Goal: Transaction & Acquisition: Purchase product/service

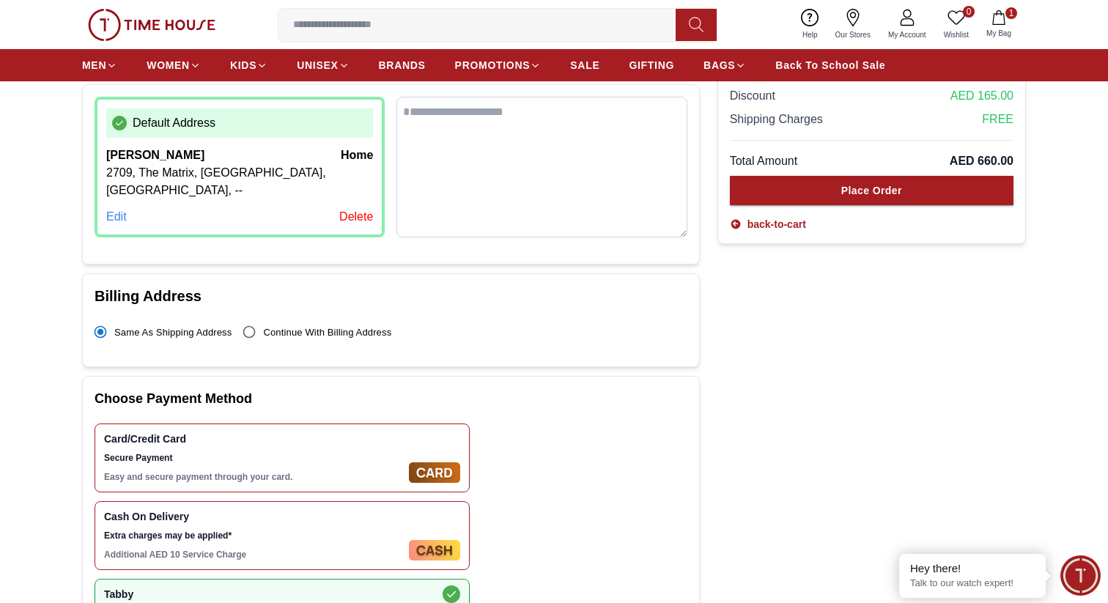
scroll to position [50, 0]
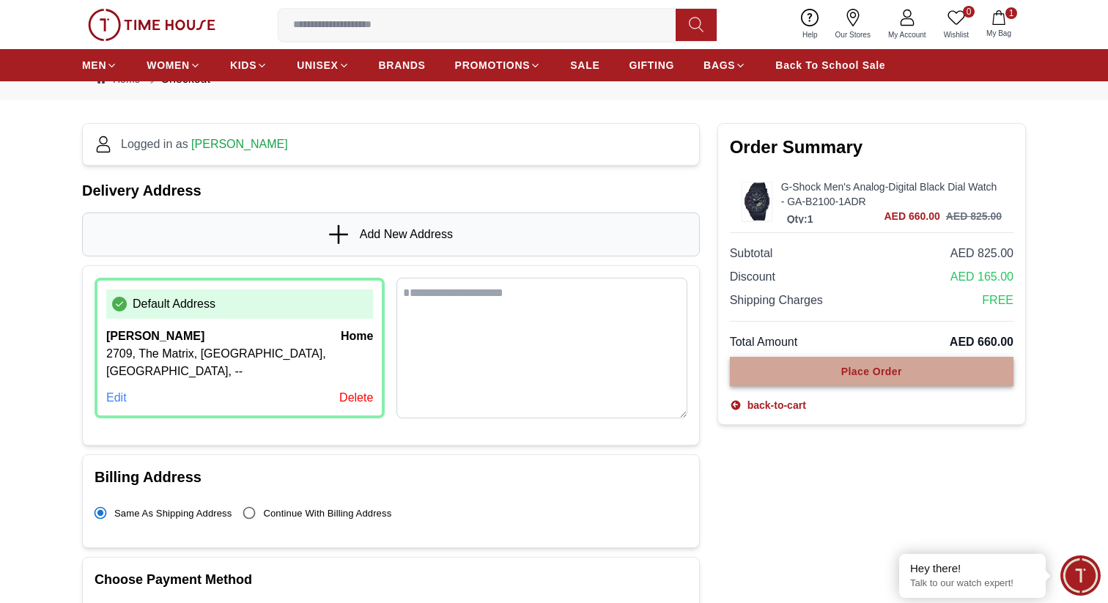
click at [801, 363] on button "Place Order" at bounding box center [872, 371] width 284 height 29
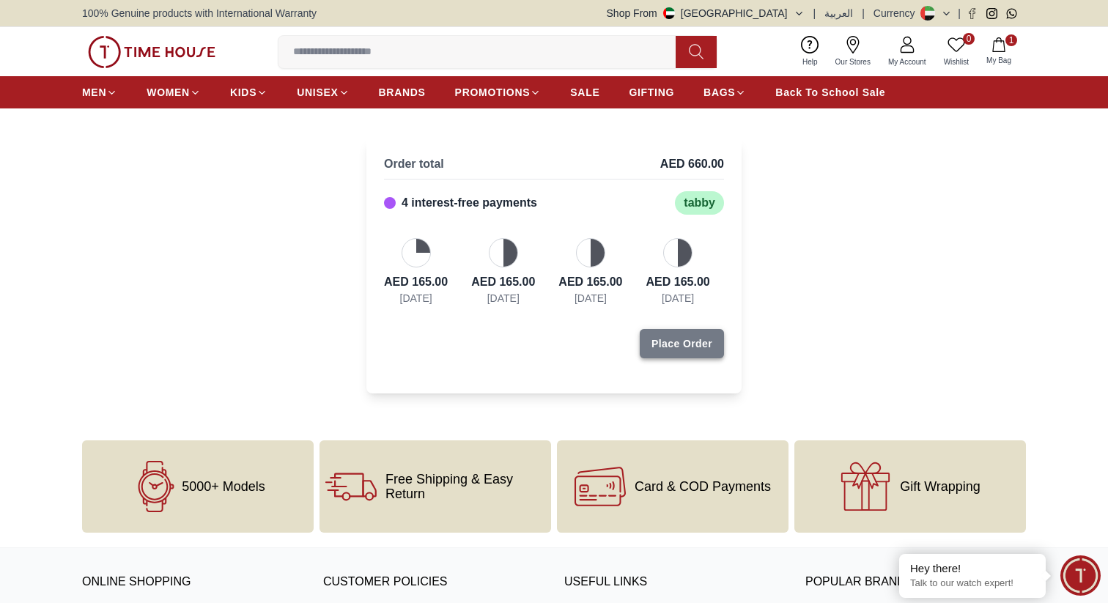
click at [703, 348] on div "Place Order" at bounding box center [681, 343] width 61 height 15
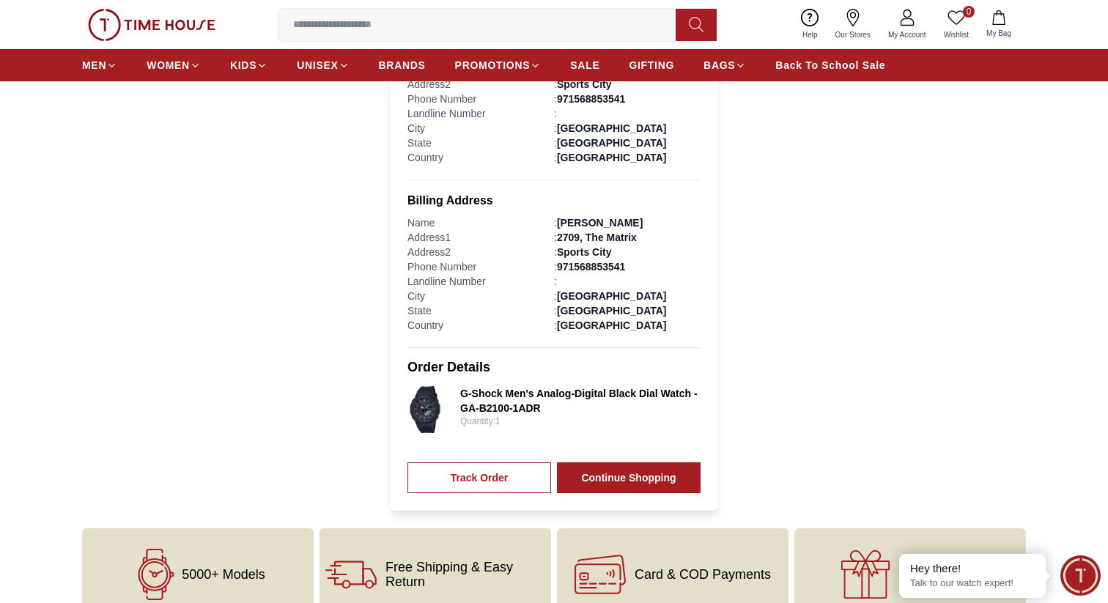
scroll to position [398, 0]
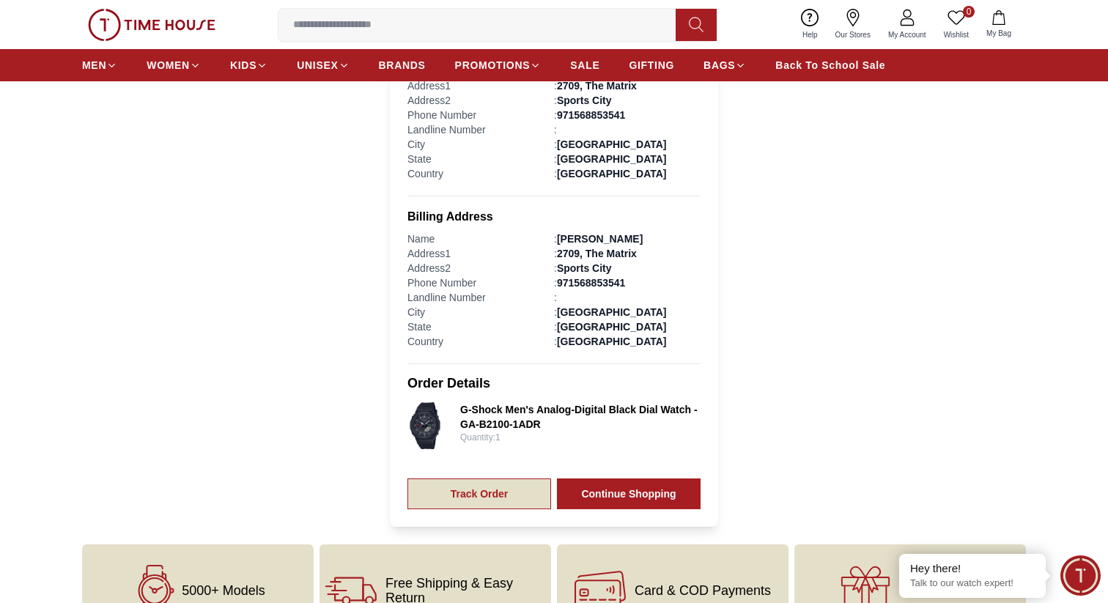
click at [480, 481] on link "Track Order" at bounding box center [479, 493] width 144 height 31
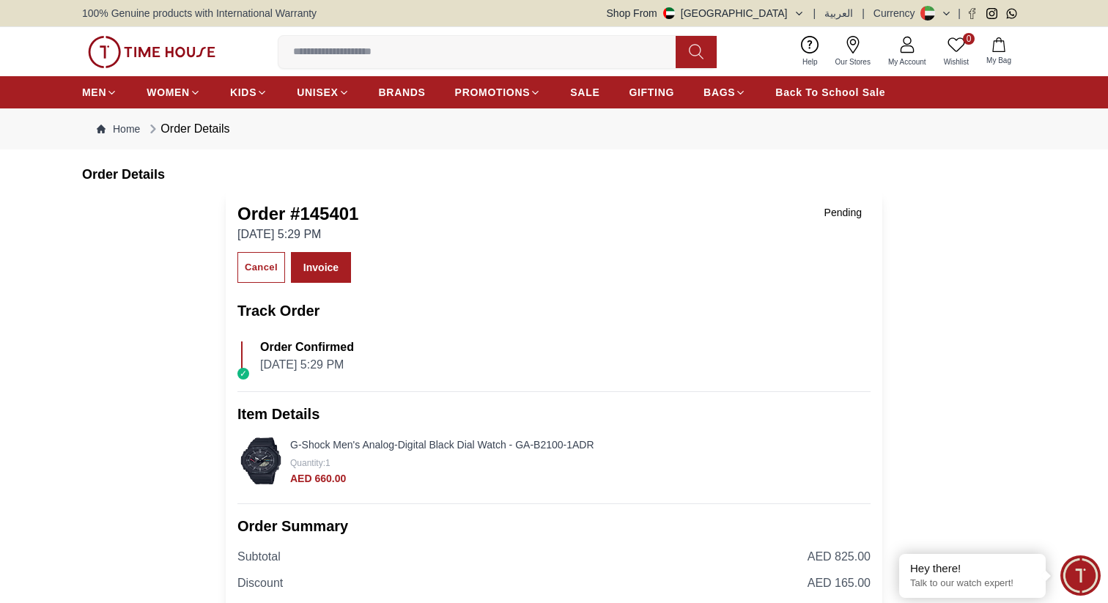
click at [155, 48] on img at bounding box center [151, 52] width 127 height 32
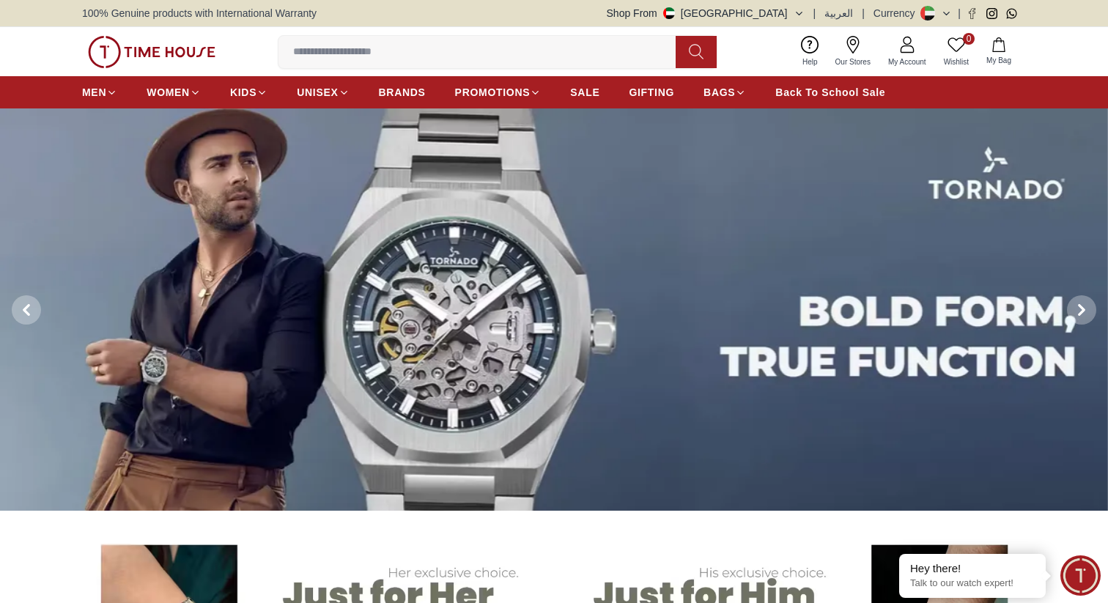
click at [908, 46] on icon at bounding box center [907, 45] width 18 height 18
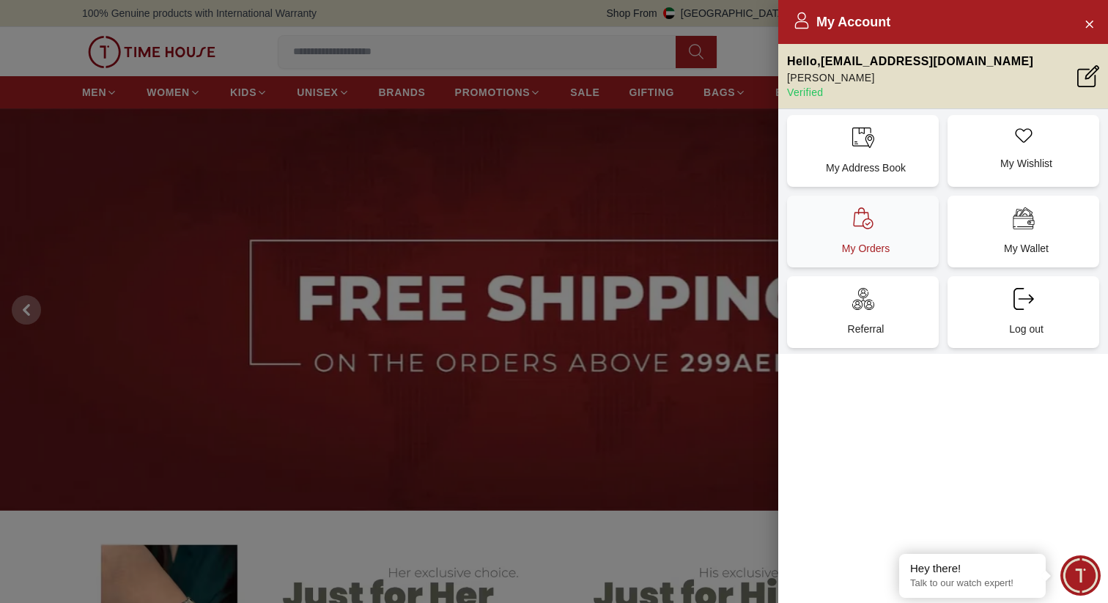
click at [866, 232] on div "My Orders" at bounding box center [863, 232] width 152 height 72
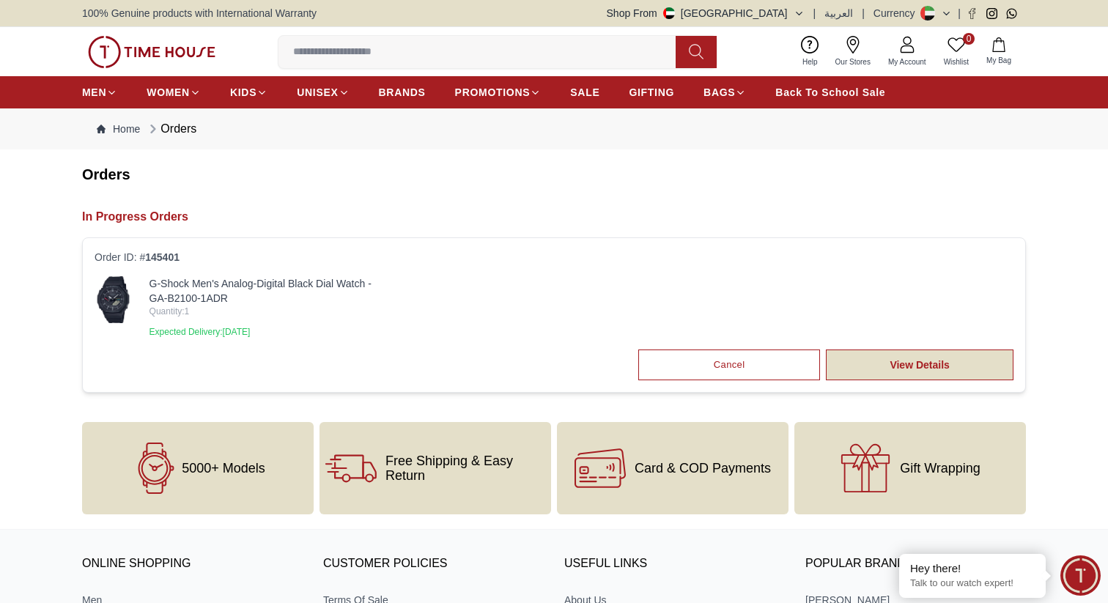
click at [878, 360] on link "View Details" at bounding box center [920, 364] width 188 height 31
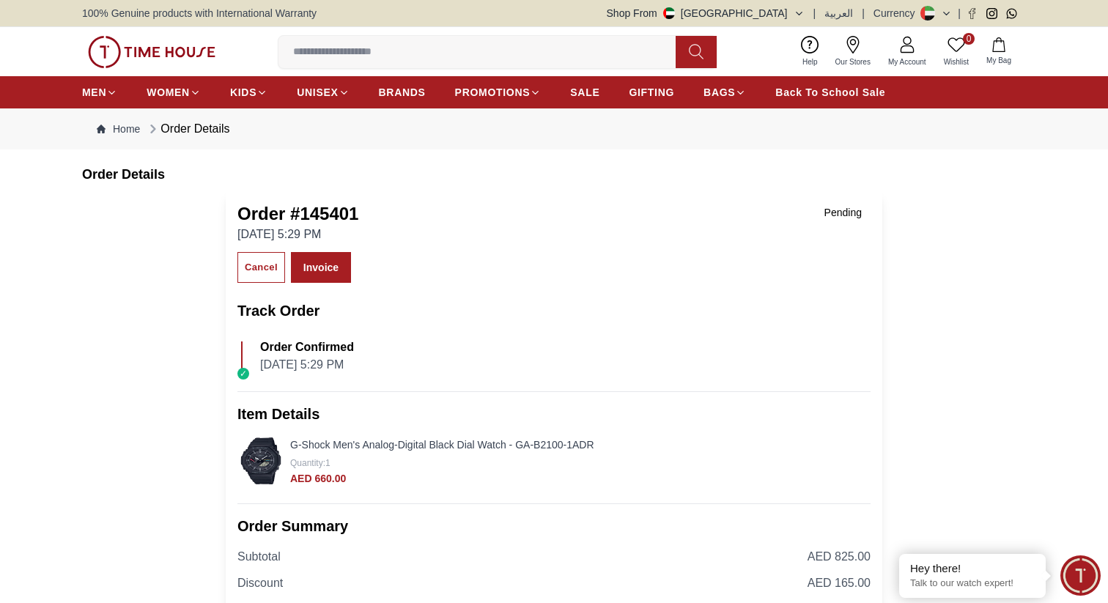
click at [330, 263] on link "Invoice" at bounding box center [321, 267] width 60 height 31
